Goal: Information Seeking & Learning: Learn about a topic

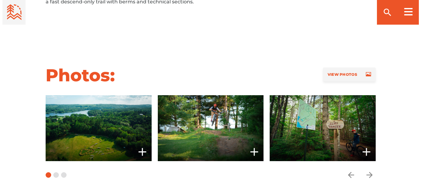
scroll to position [536, 0]
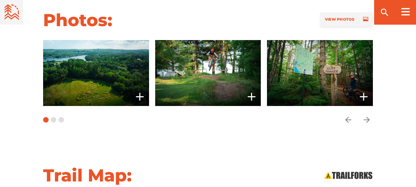
drag, startPoint x: 418, startPoint y: 15, endPoint x: 420, endPoint y: 57, distance: 42.0
click at [371, 115] on icon "arrow forward" at bounding box center [366, 119] width 9 height 9
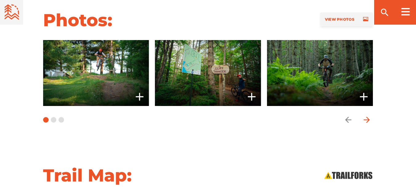
click at [371, 115] on icon "arrow forward" at bounding box center [366, 119] width 9 height 9
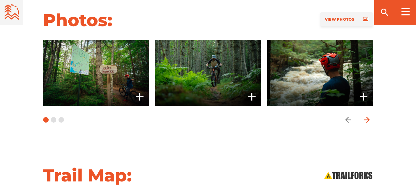
click at [371, 115] on icon "arrow forward" at bounding box center [366, 119] width 9 height 9
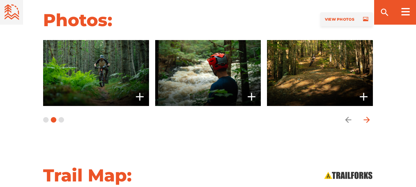
click at [371, 115] on icon "arrow forward" at bounding box center [366, 119] width 9 height 9
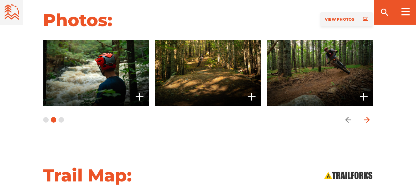
click at [371, 115] on icon "arrow forward" at bounding box center [366, 119] width 9 height 9
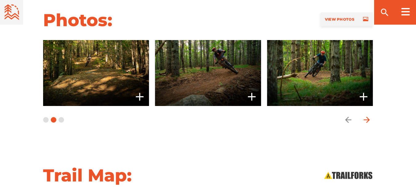
click at [371, 115] on icon "arrow forward" at bounding box center [366, 119] width 9 height 9
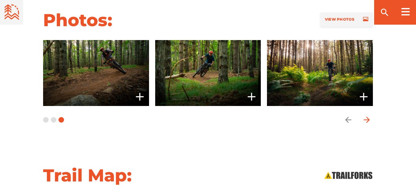
click at [371, 115] on icon "arrow forward" at bounding box center [366, 119] width 9 height 9
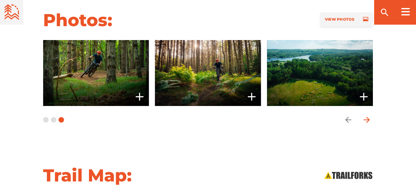
click at [371, 115] on icon "arrow forward" at bounding box center [366, 119] width 9 height 9
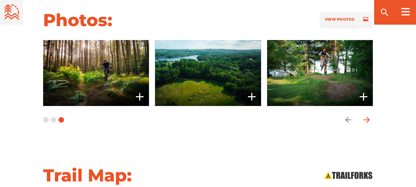
click at [371, 115] on icon "arrow forward" at bounding box center [366, 119] width 9 height 9
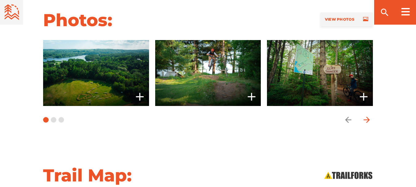
click at [371, 115] on icon "arrow forward" at bounding box center [366, 119] width 9 height 9
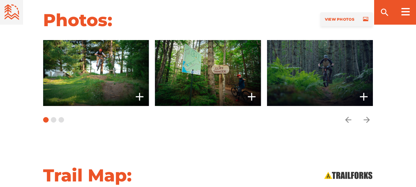
click at [344, 82] on span at bounding box center [320, 73] width 106 height 66
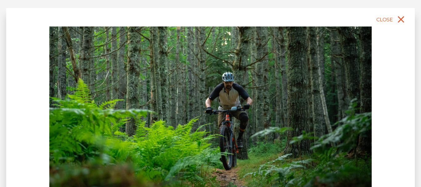
click at [344, 82] on img at bounding box center [210, 126] width 322 height 201
drag, startPoint x: 419, startPoint y: 35, endPoint x: 419, endPoint y: 79, distance: 43.7
click at [416, 79] on div "slide 5 of 9" at bounding box center [210, 93] width 421 height 187
drag, startPoint x: 391, startPoint y: 89, endPoint x: 392, endPoint y: 127, distance: 38.2
click at [392, 127] on div "slide 5 of 9" at bounding box center [210, 143] width 408 height 271
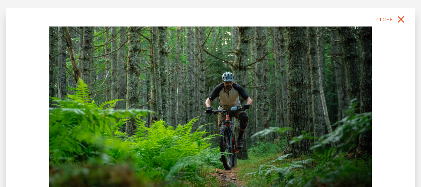
click at [133, 104] on img at bounding box center [210, 126] width 322 height 201
click at [134, 105] on img at bounding box center [210, 126] width 322 height 201
